Goal: Transaction & Acquisition: Purchase product/service

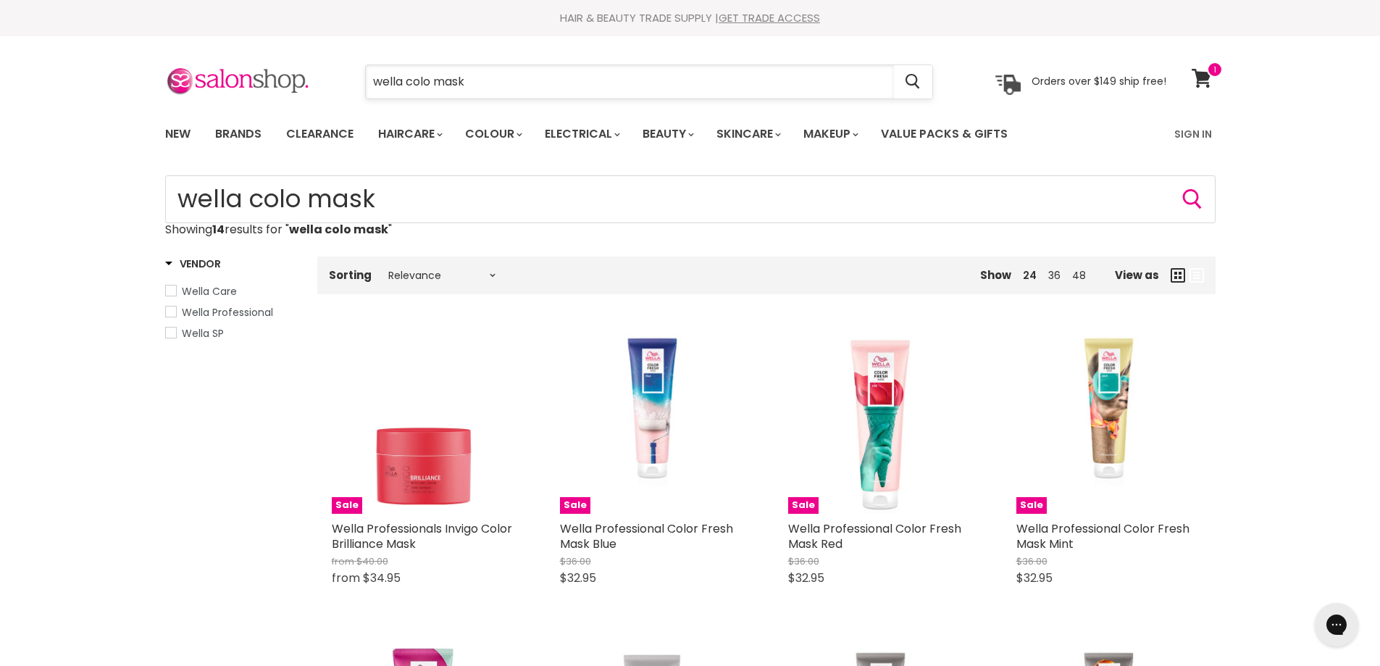
click at [659, 91] on input "wella colo mask" at bounding box center [630, 81] width 528 height 33
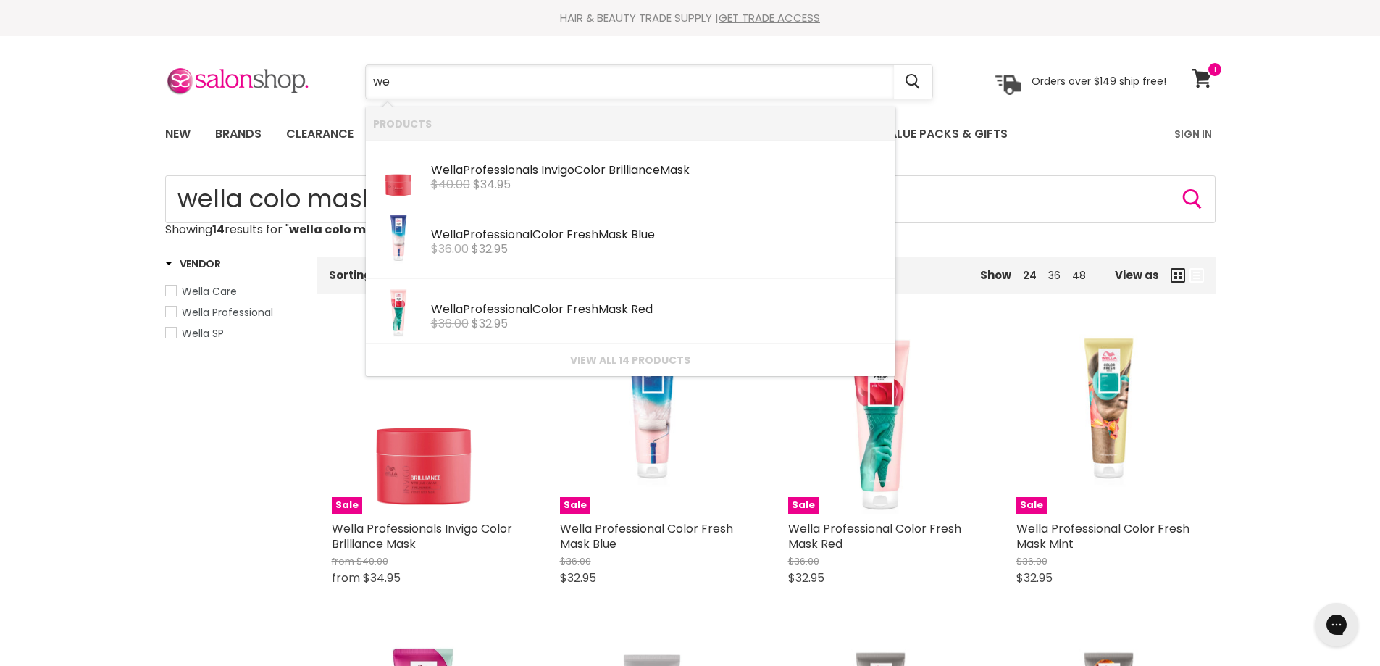
type input "w"
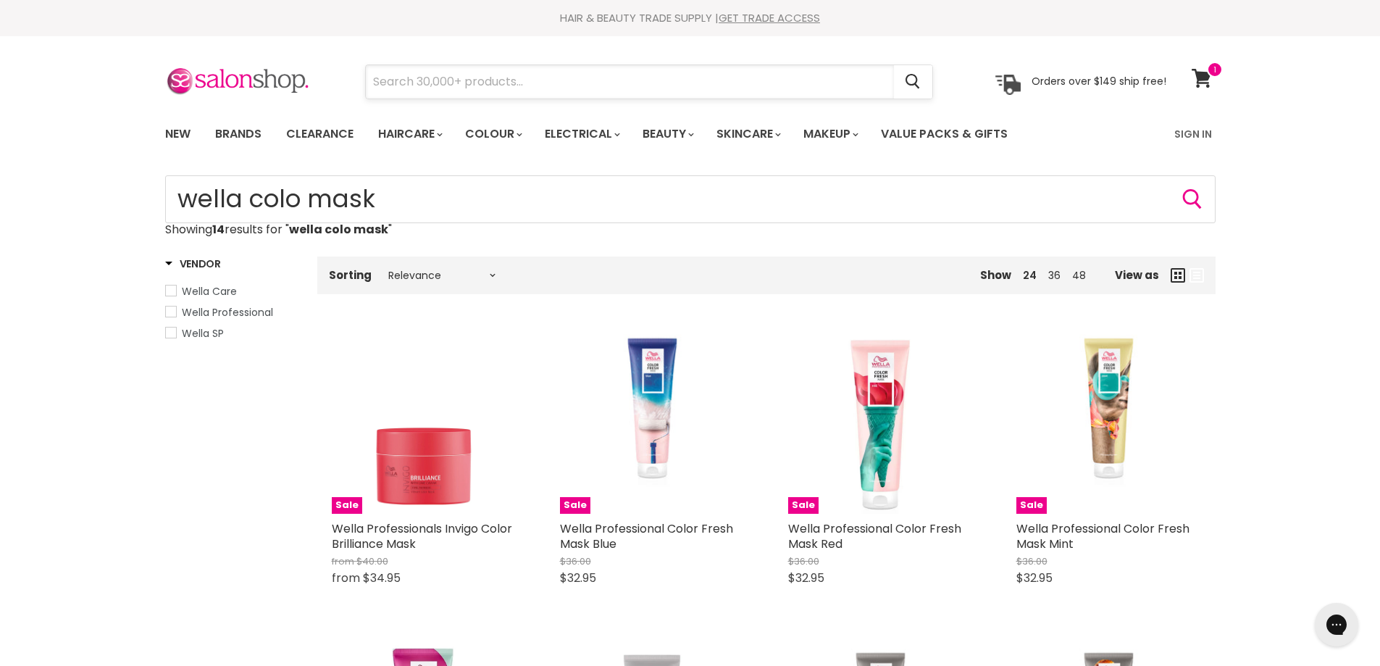
click at [510, 85] on input "Search" at bounding box center [630, 81] width 528 height 33
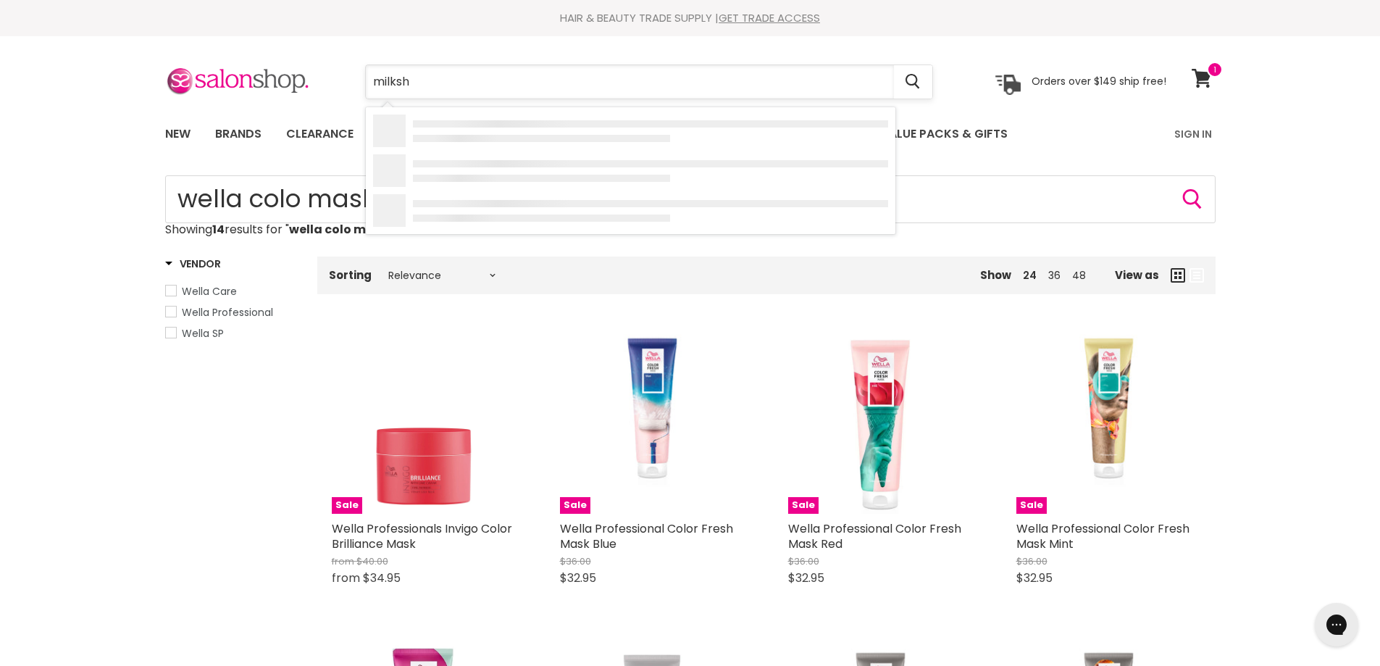
type input "milksha"
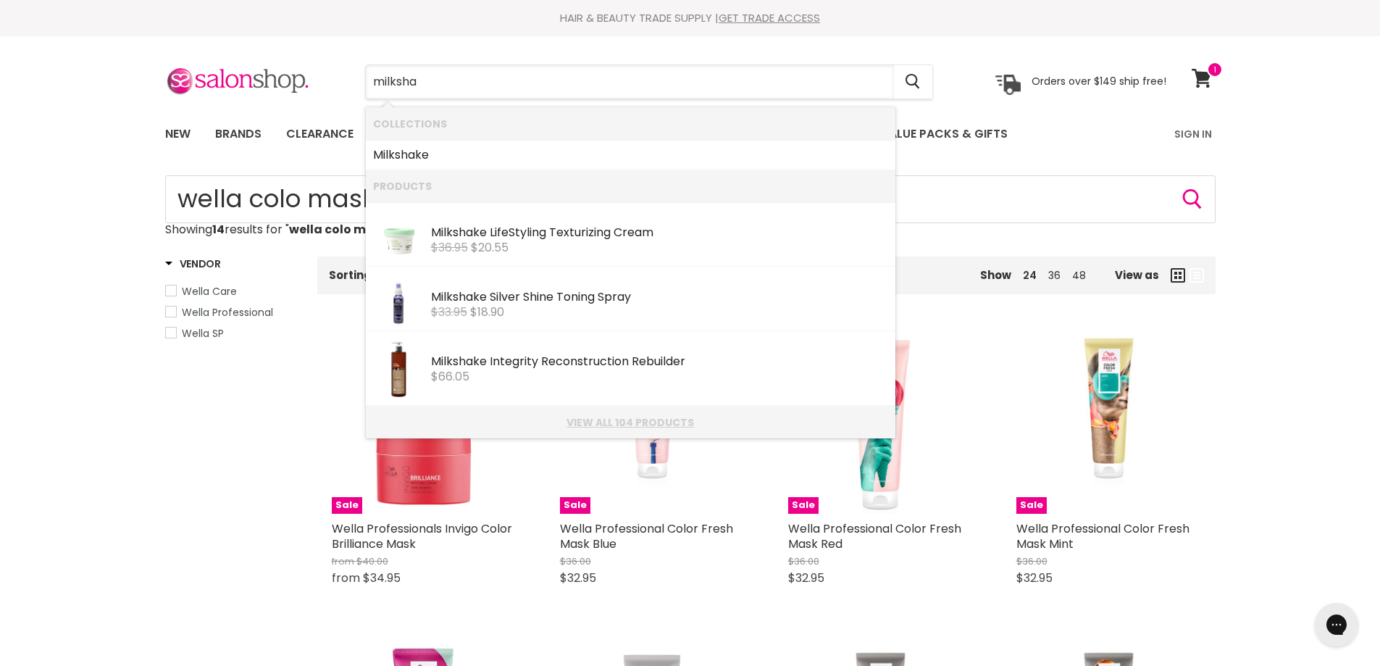
click at [631, 422] on link "View all 104 products" at bounding box center [630, 423] width 515 height 12
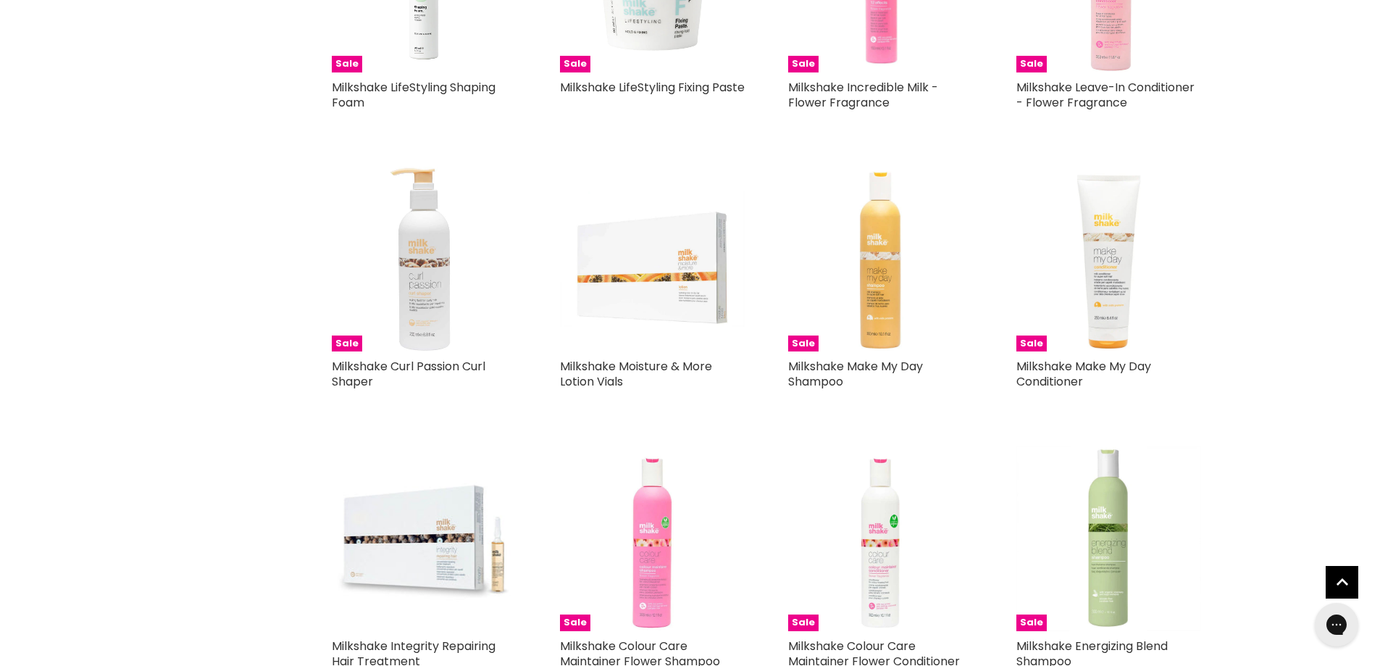
scroll to position [1304, 0]
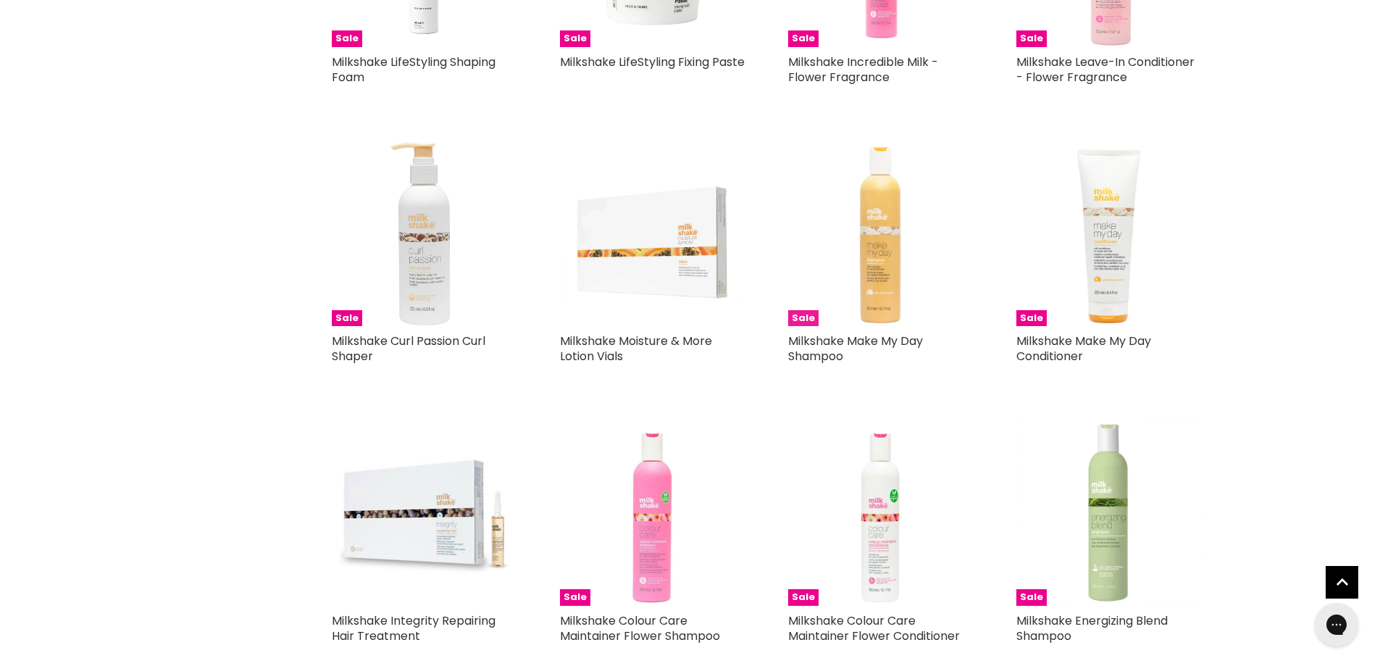
click at [876, 246] on img "Main content" at bounding box center [880, 233] width 185 height 185
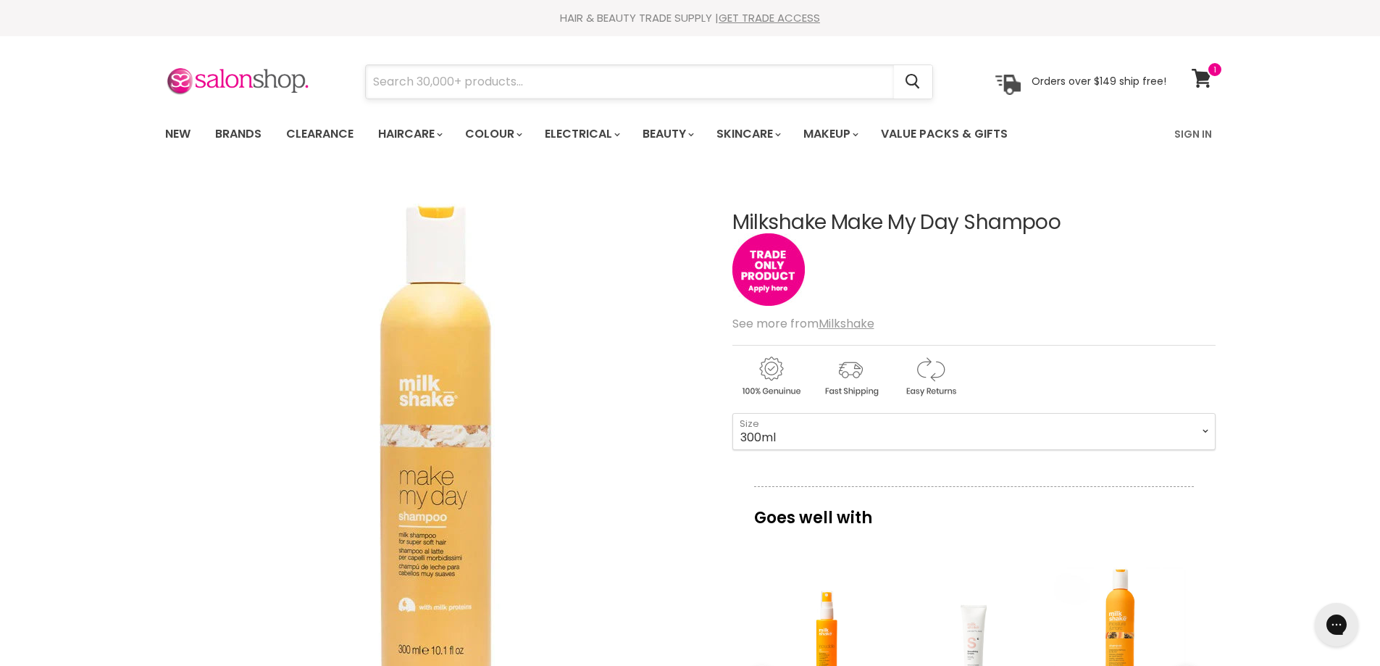
click at [677, 93] on input "Search" at bounding box center [630, 81] width 528 height 33
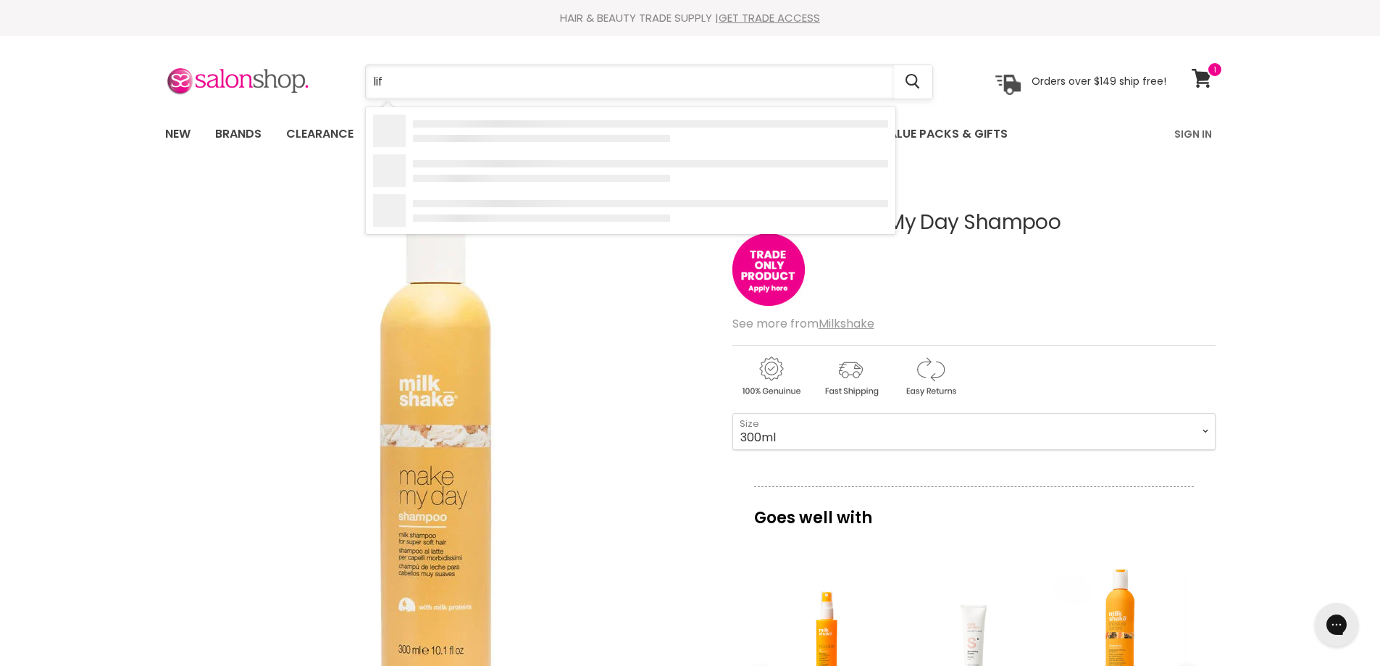
type input "life"
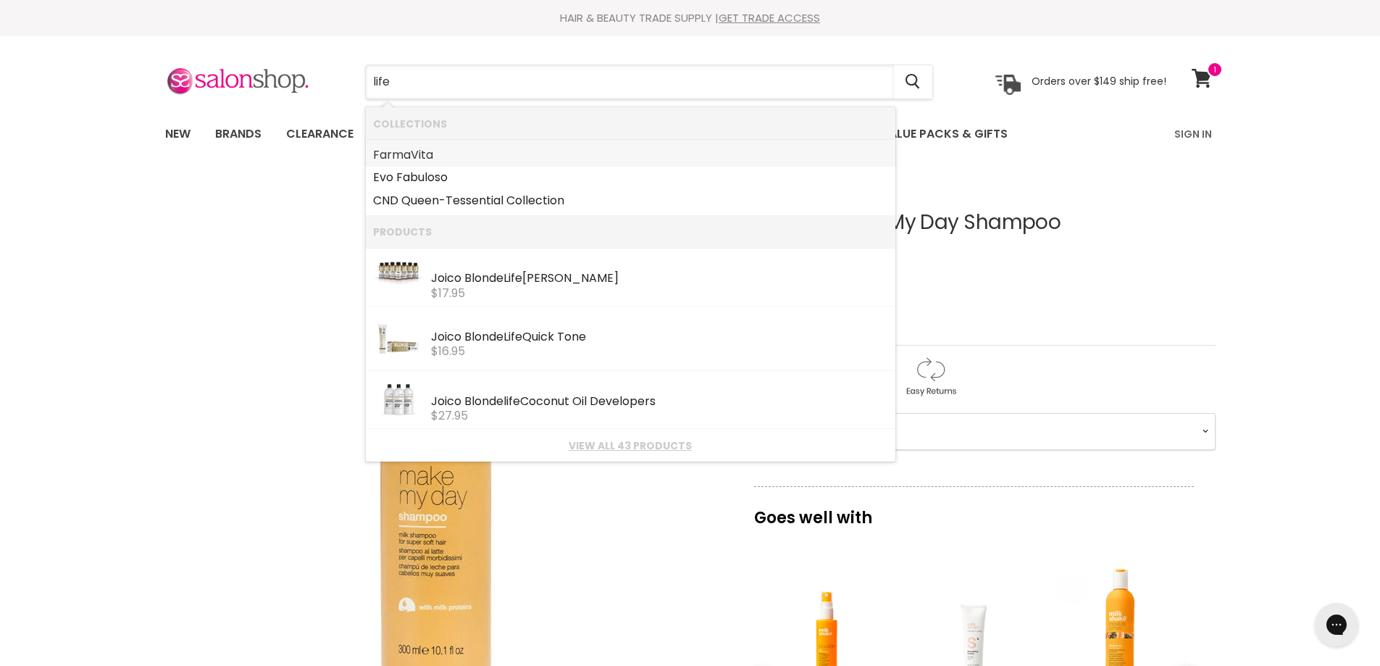
click at [401, 154] on link "FarmaVita" at bounding box center [630, 154] width 515 height 23
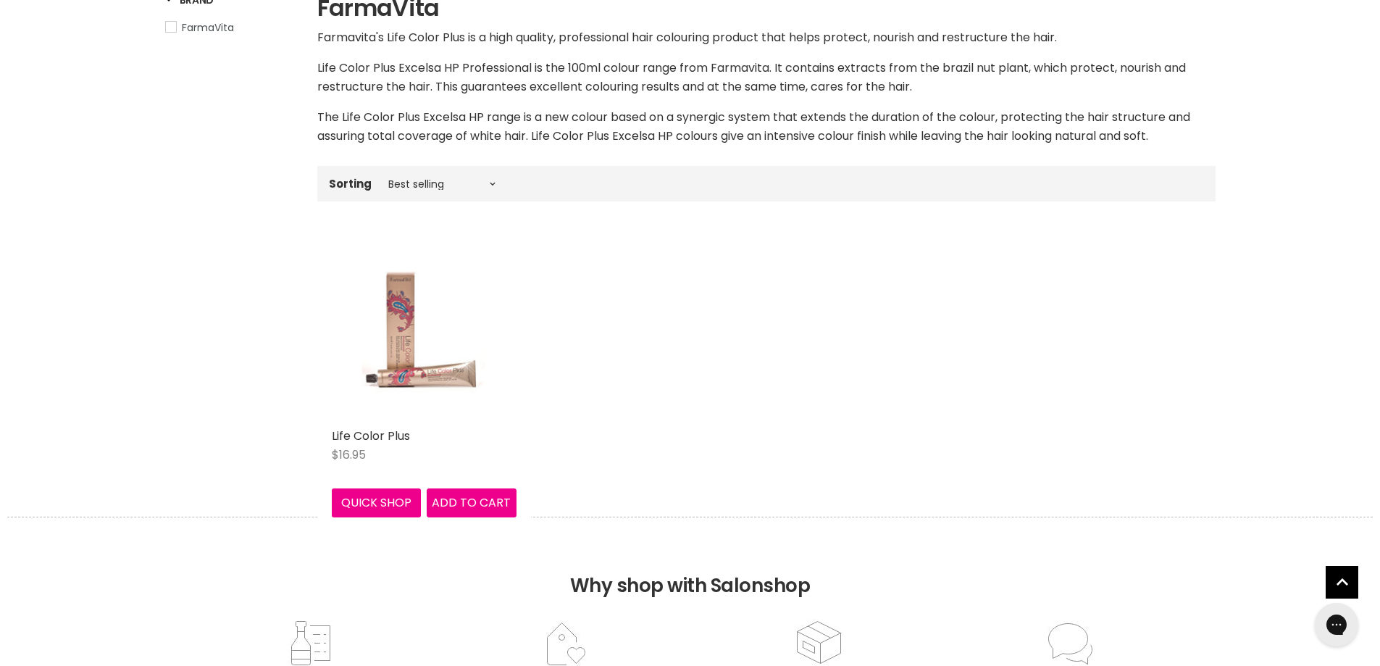
click at [399, 369] on img "Main content" at bounding box center [423, 328] width 123 height 185
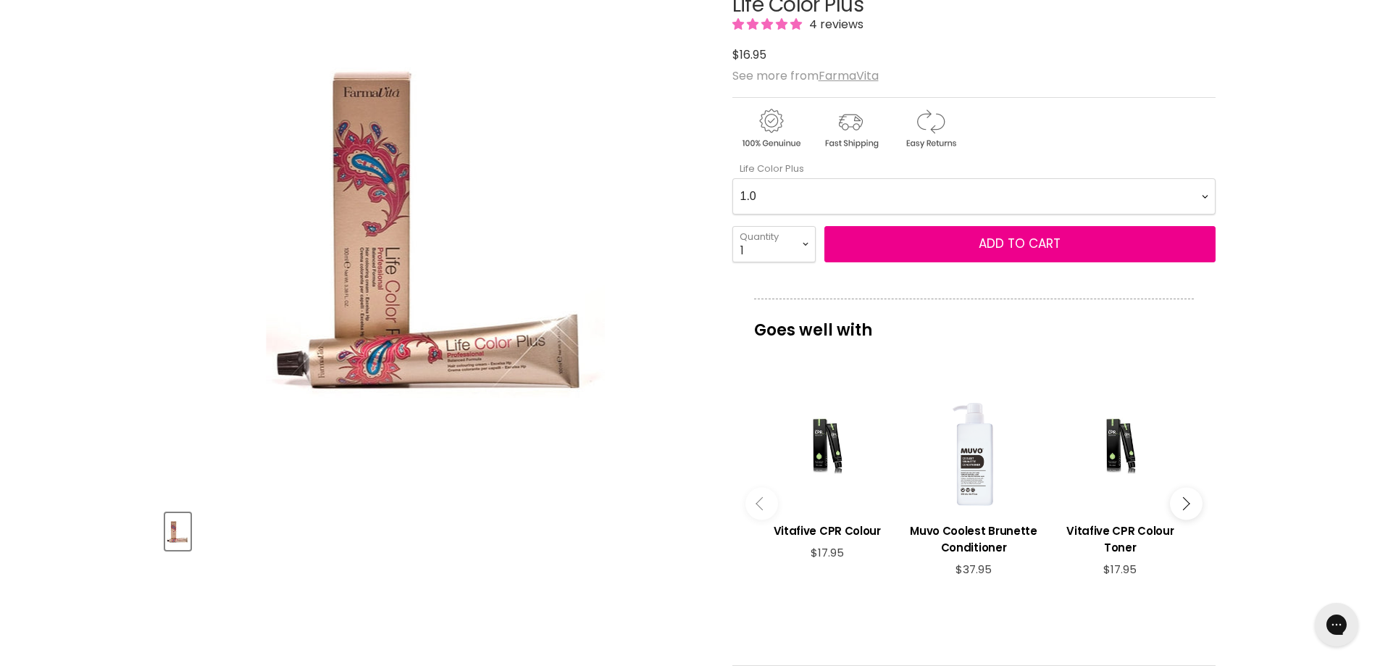
click at [1210, 194] on Plus-0-0 "1.0 1.10 3.0 4.0 4.0 4.0 4.0 4.00 4.03 4.1 4.12 4.20 4.3 4.35 4.4 4.5 4.52 4.77…" at bounding box center [973, 196] width 483 height 36
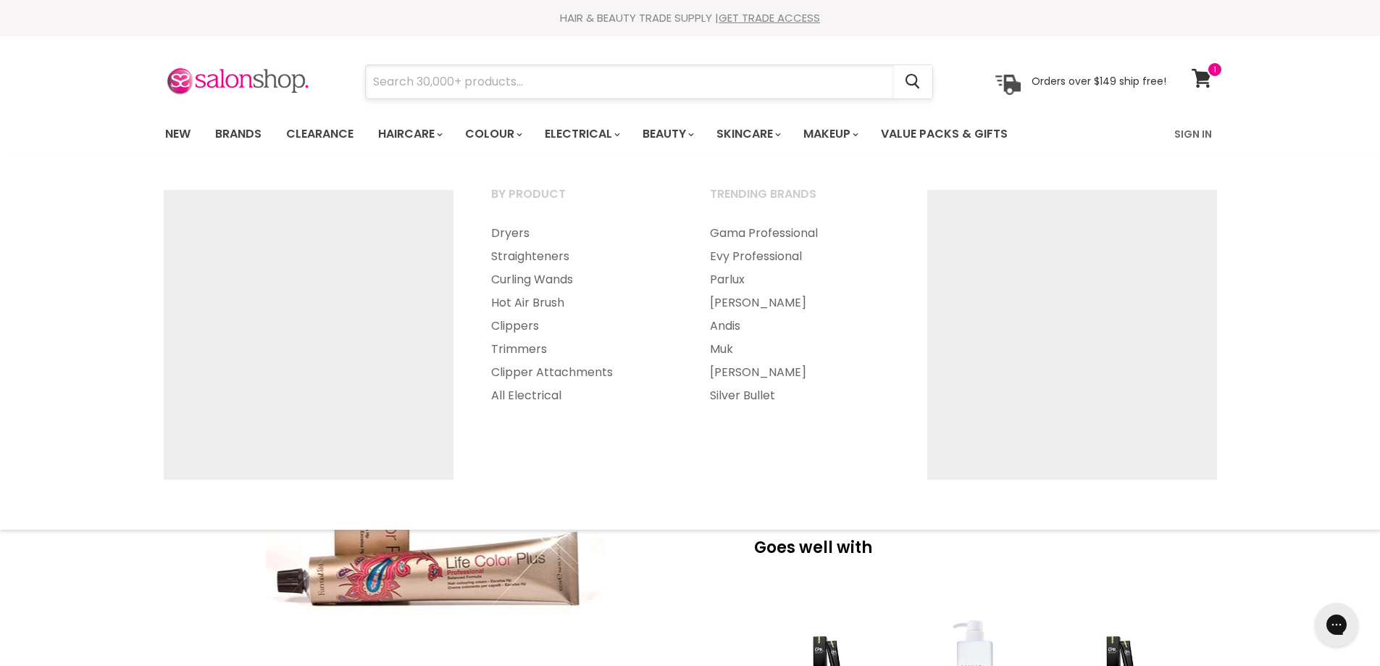
click at [573, 72] on input "Search" at bounding box center [630, 81] width 528 height 33
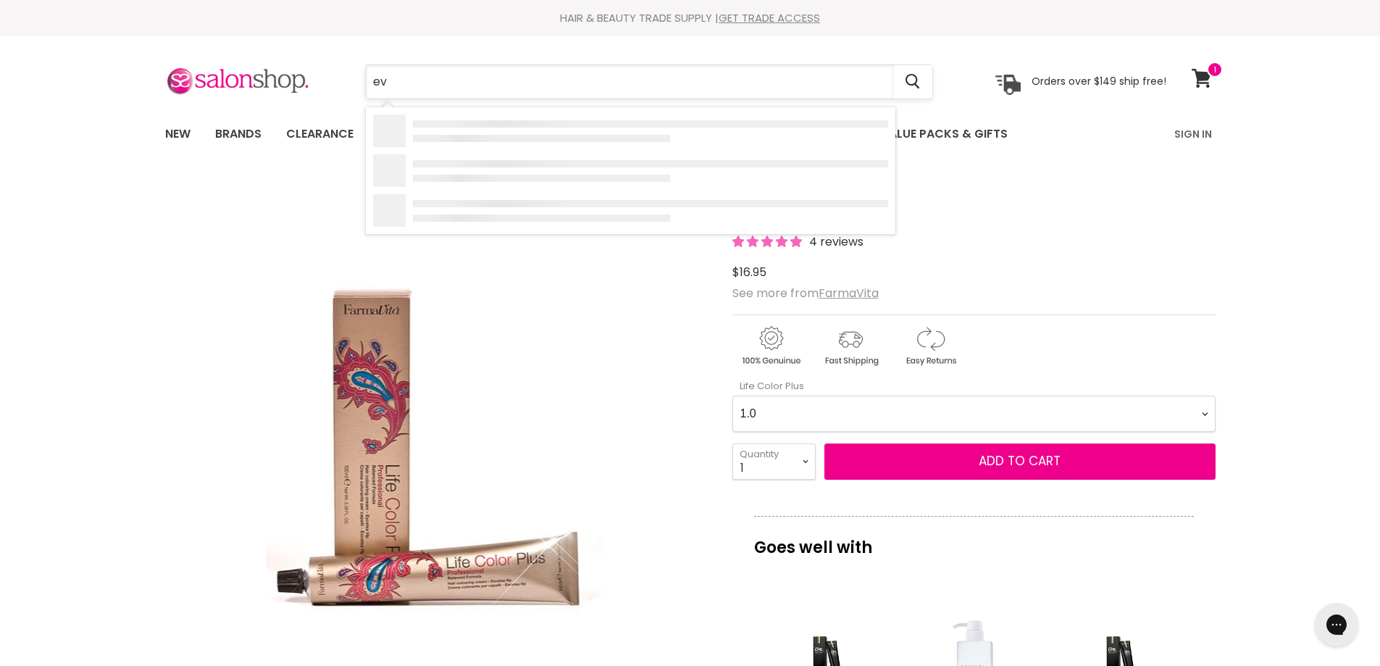
type input "evo"
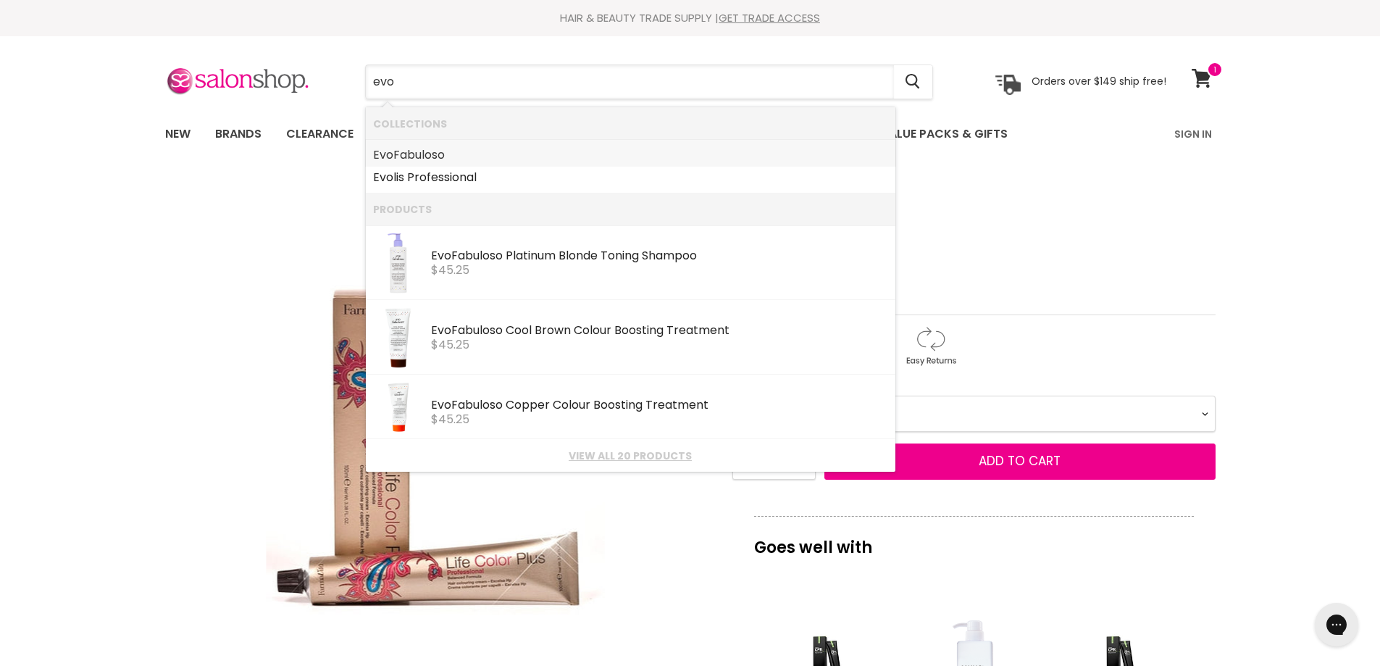
click at [412, 162] on link "Evo Fabuloso" at bounding box center [630, 154] width 515 height 23
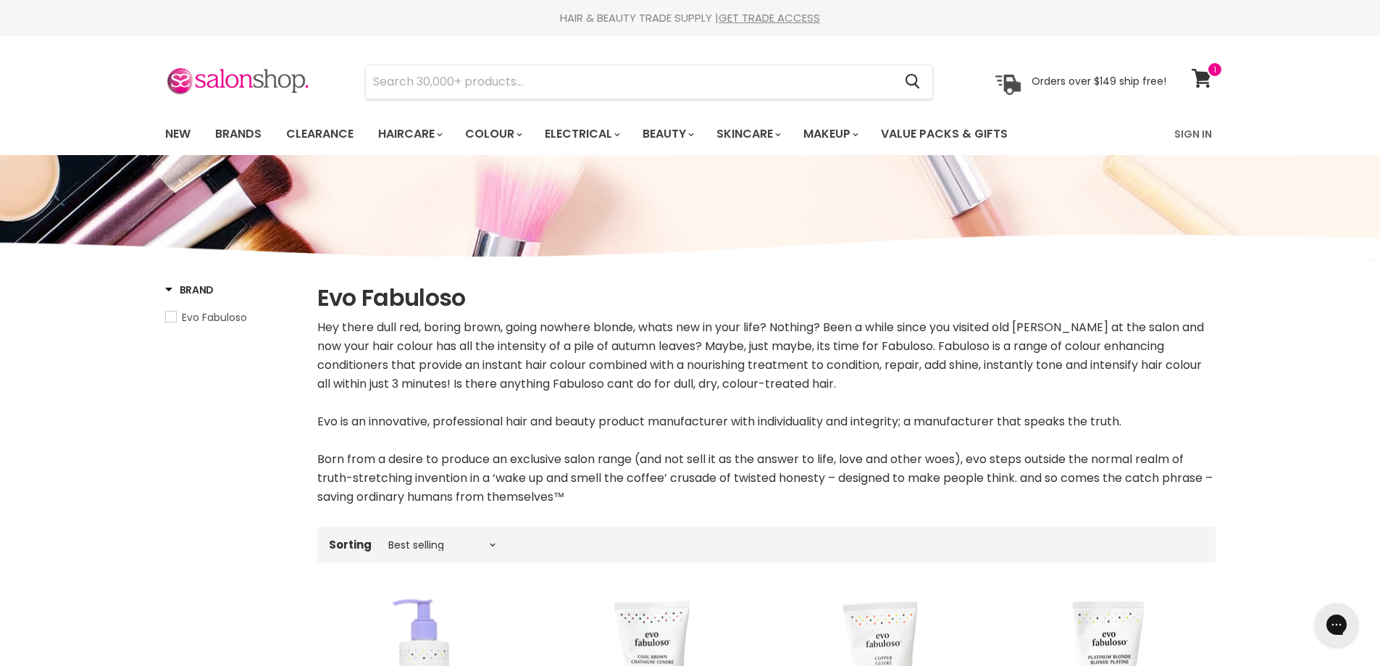
click at [1070, 342] on div "Hey there dull red, boring brown, going nowhere blonde, whats new in your life?…" at bounding box center [766, 412] width 898 height 188
click at [659, 79] on input "Search" at bounding box center [630, 81] width 528 height 33
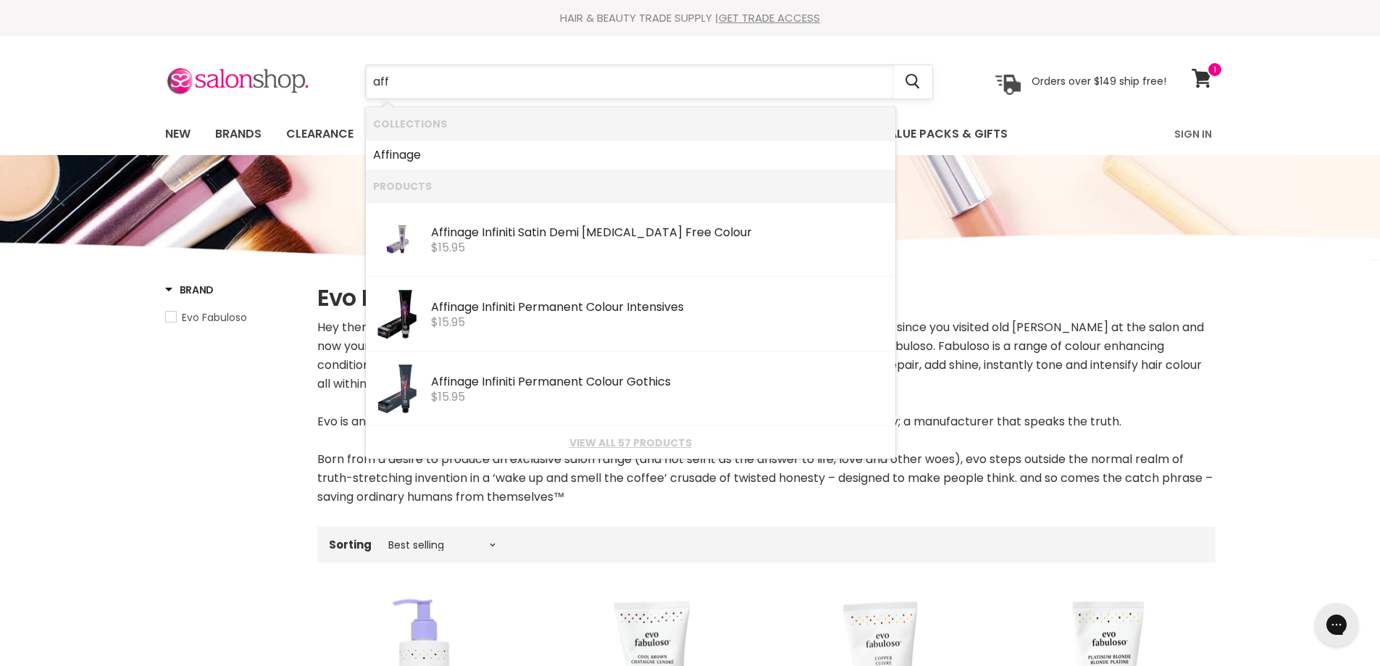
type input "affi"
click at [651, 446] on link "View all 46 products" at bounding box center [630, 443] width 515 height 12
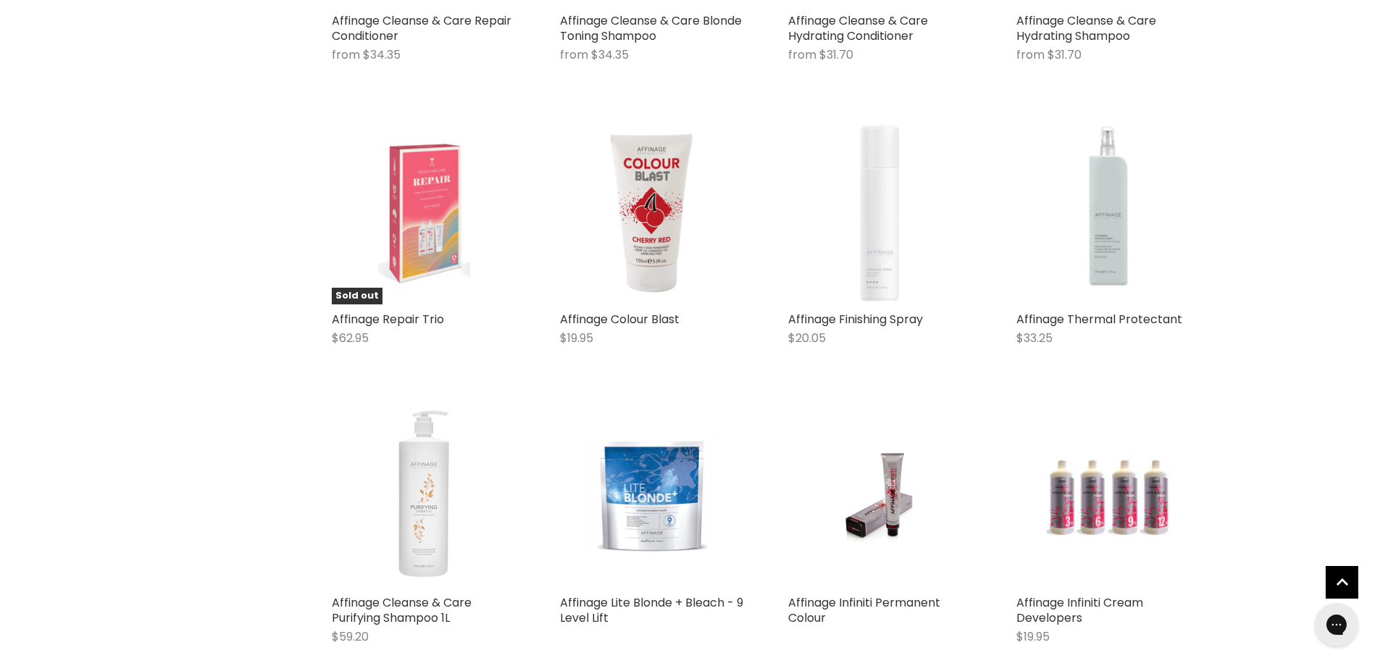
scroll to position [1232, 0]
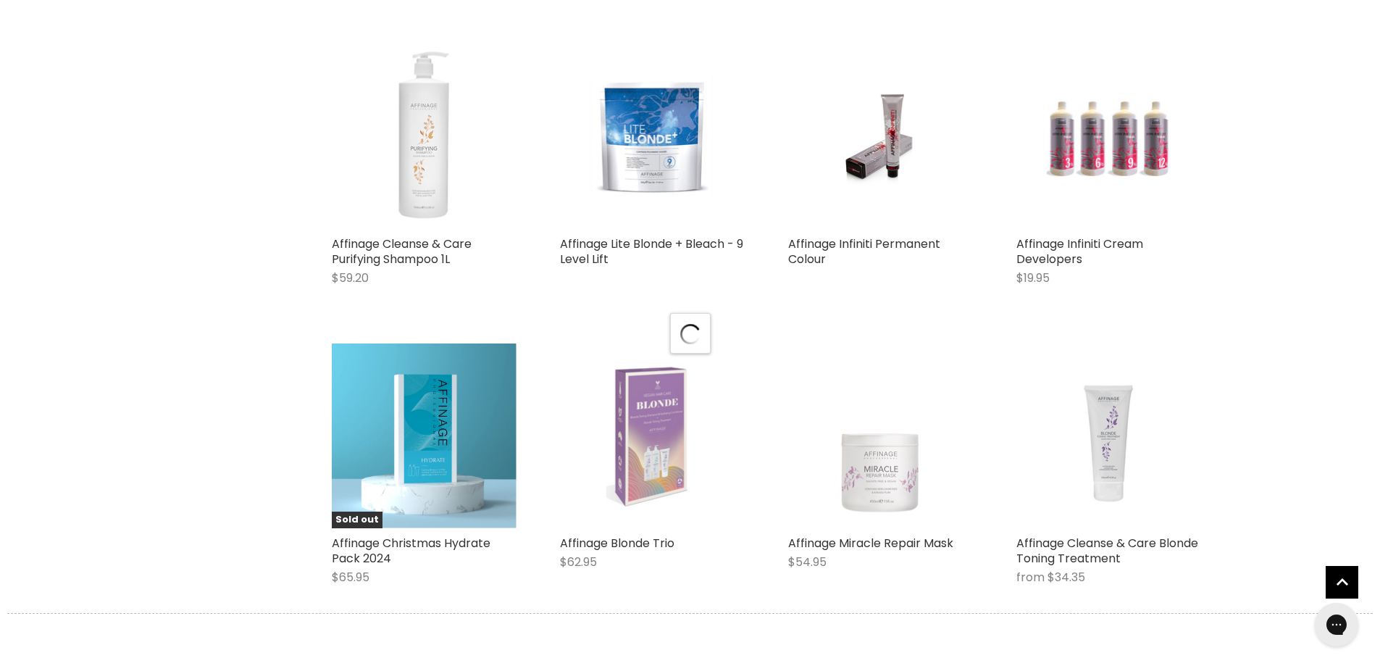
scroll to position [1449, 0]
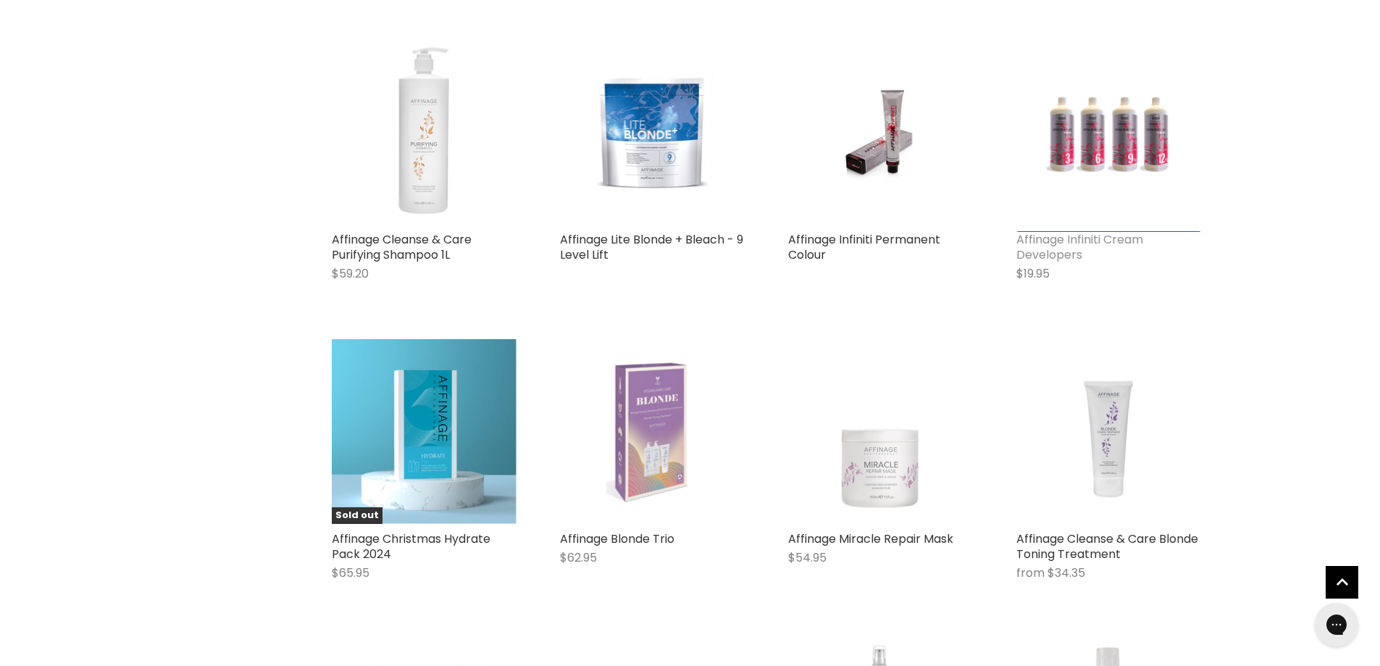
click at [1092, 238] on link "Affinage Infiniti Cream Developers" at bounding box center [1079, 247] width 127 height 32
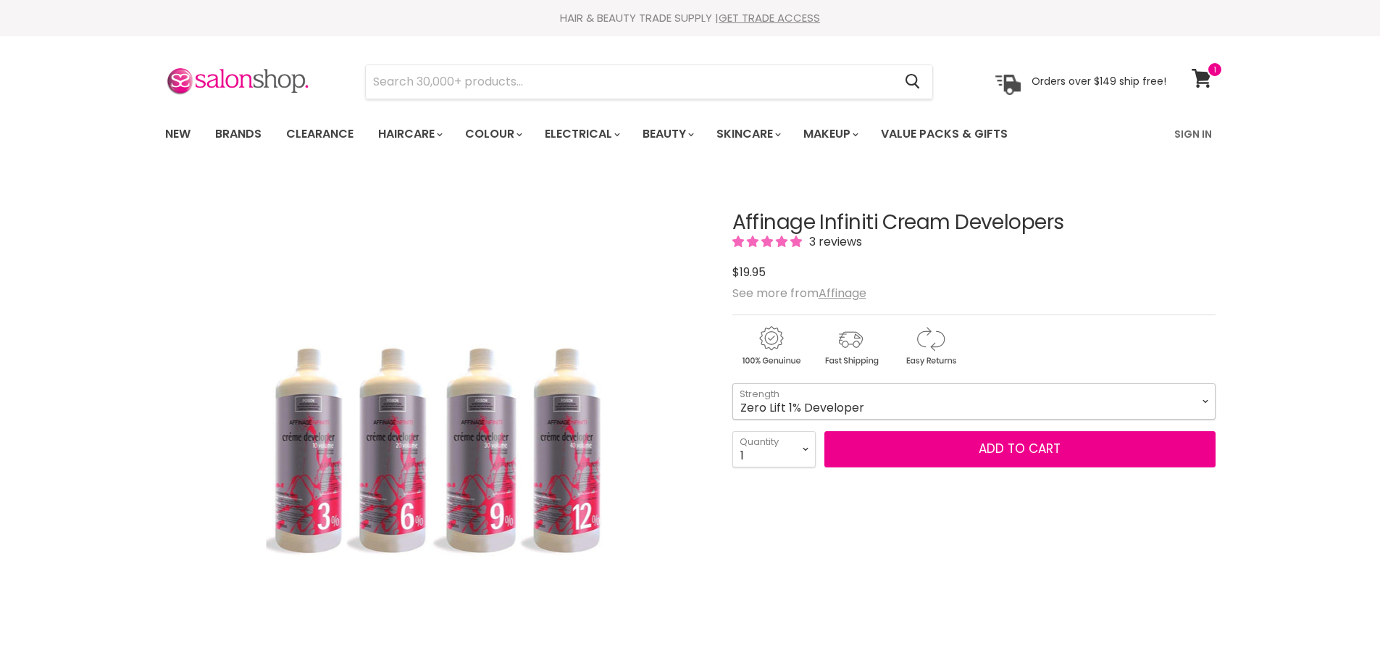
click at [1208, 394] on select "Zero Lift 1% Developer 5 Vol 10 Vol 20 Vol 30 Vol 40 Vol" at bounding box center [973, 401] width 483 height 36
click at [732, 383] on select "Zero Lift 1% Developer 5 Vol 10 Vol 20 Vol 30 Vol 40 Vol" at bounding box center [973, 401] width 483 height 36
select select "5 Vol"
